Goal: Task Accomplishment & Management: Manage account settings

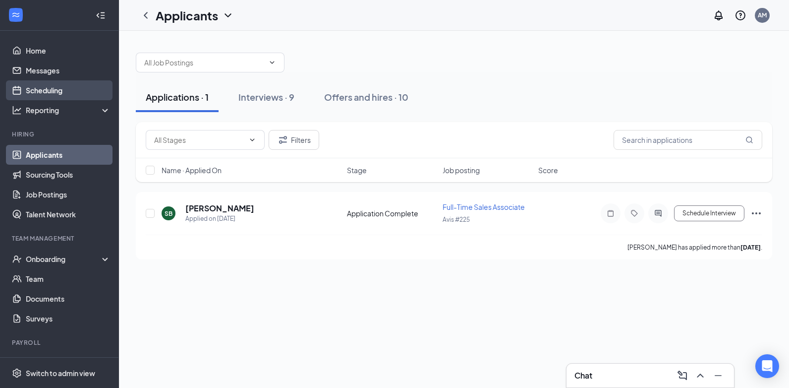
click at [37, 92] on link "Scheduling" at bounding box center [68, 90] width 85 height 20
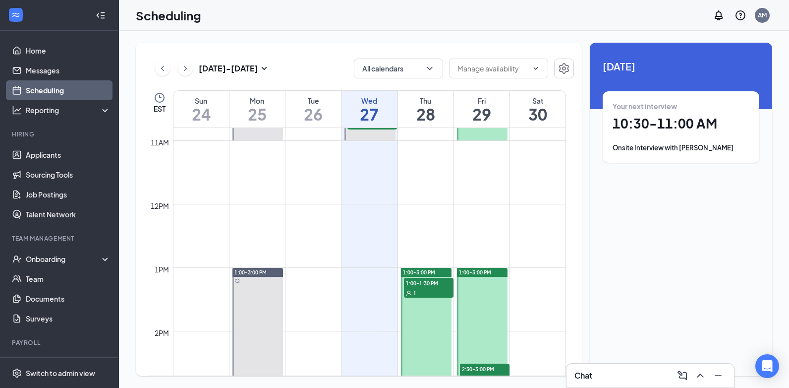
scroll to position [735, 0]
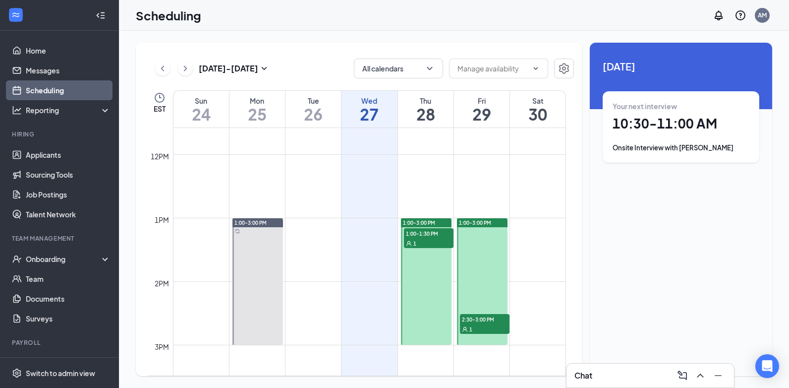
click at [422, 234] on span "1:00-1:30 PM" at bounding box center [429, 233] width 50 height 10
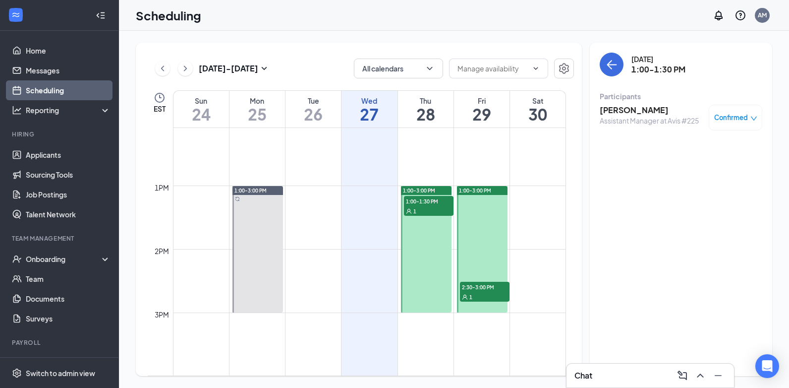
scroll to position [785, 0]
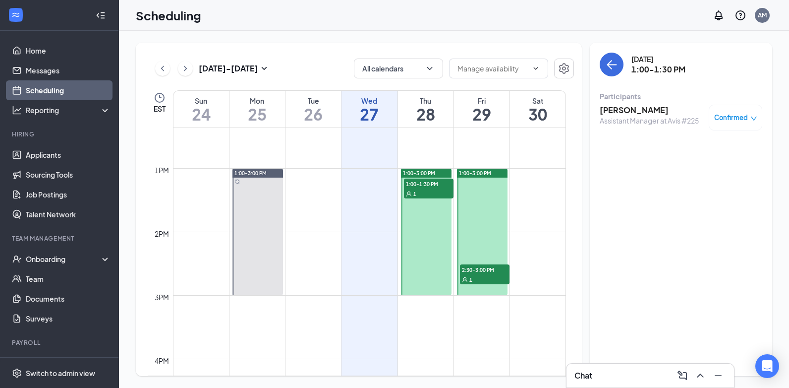
click at [474, 272] on span "2:30-3:00 PM" at bounding box center [485, 269] width 50 height 10
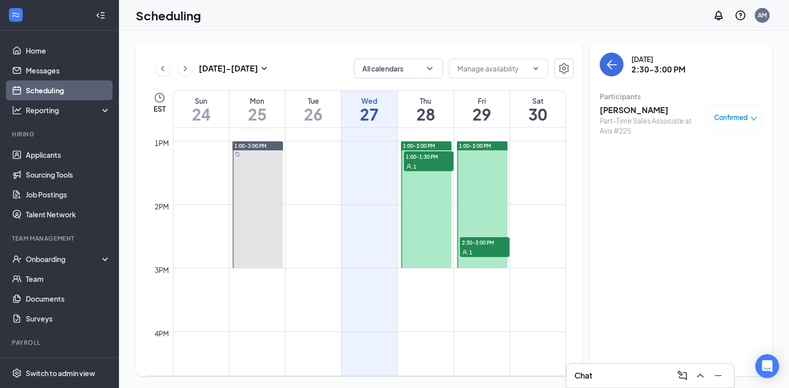
scroll to position [884, 0]
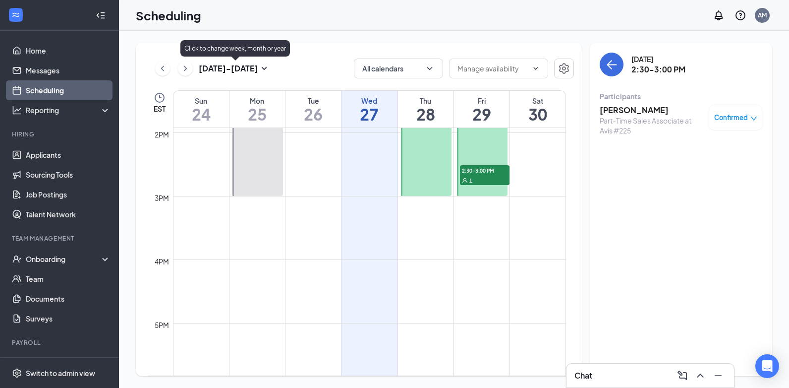
click at [263, 67] on icon "SmallChevronDown" at bounding box center [264, 68] width 12 height 12
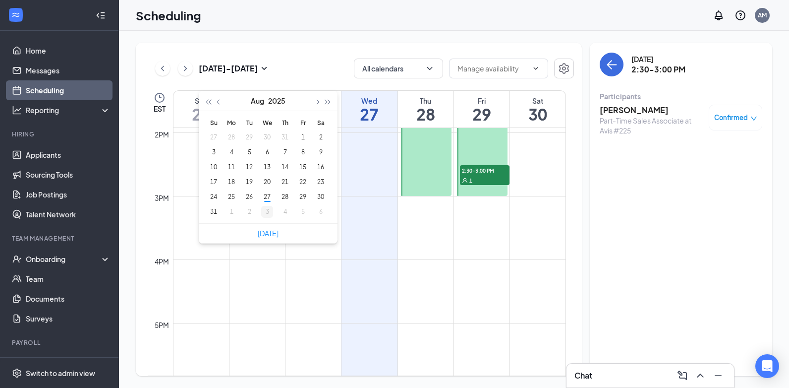
type input "[DATE]"
click at [266, 211] on div "3" at bounding box center [267, 212] width 12 height 12
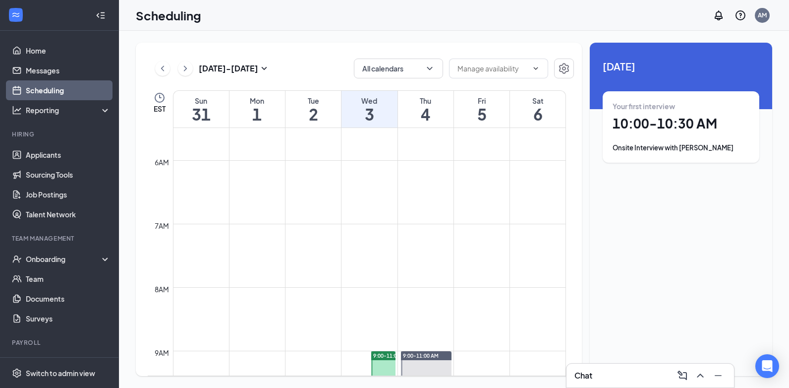
scroll to position [239, 0]
